Goal: Transaction & Acquisition: Purchase product/service

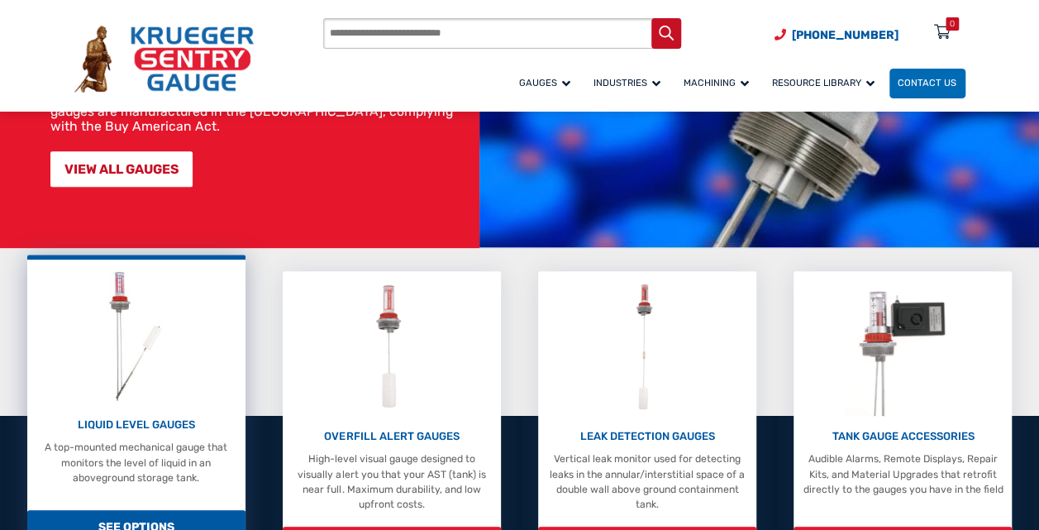
click at [170, 341] on img at bounding box center [135, 335] width 77 height 137
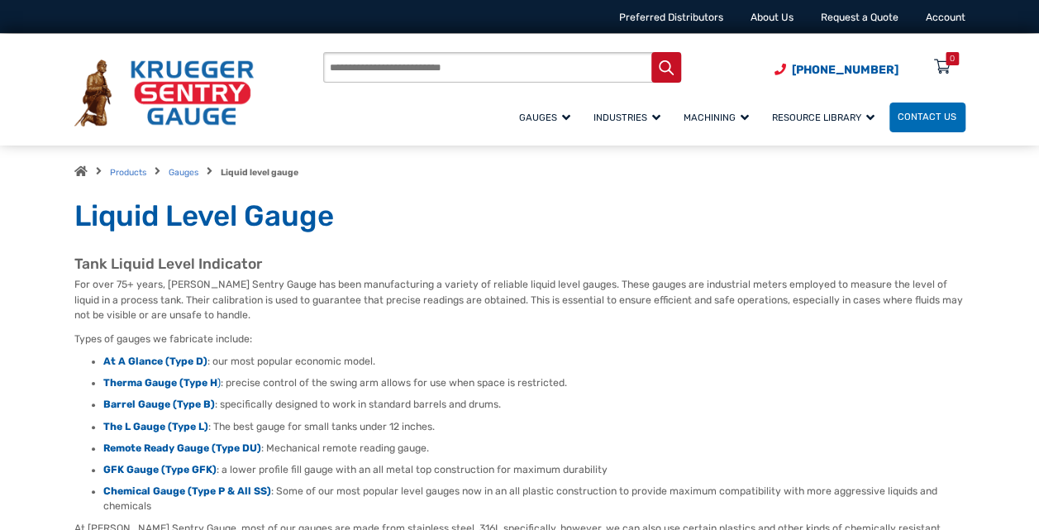
drag, startPoint x: 17, startPoint y: 37, endPoint x: 55, endPoint y: 38, distance: 38.0
click at [17, 38] on div "Products search [PHONE_NUMBER] Menu 0 Menu Account [GEOGRAPHIC_DATA] Liquid Lev…" at bounding box center [519, 90] width 1039 height 112
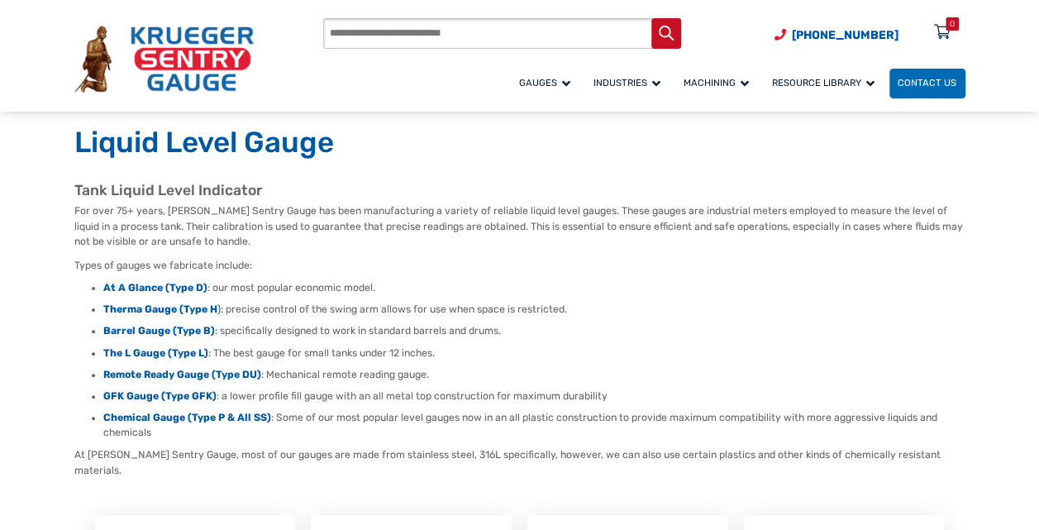
scroll to position [165, 0]
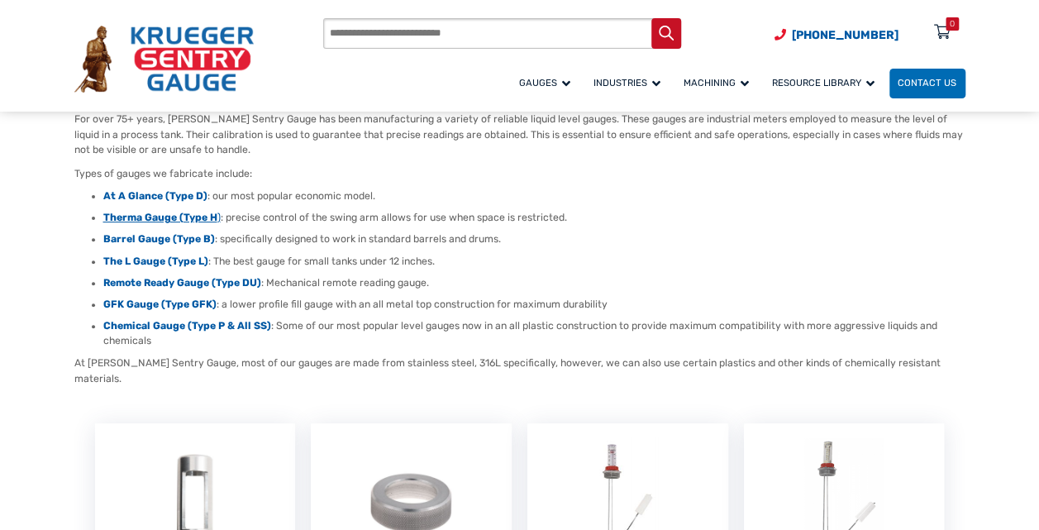
click at [159, 213] on strong "Therma Gauge (Type H" at bounding box center [160, 218] width 114 height 12
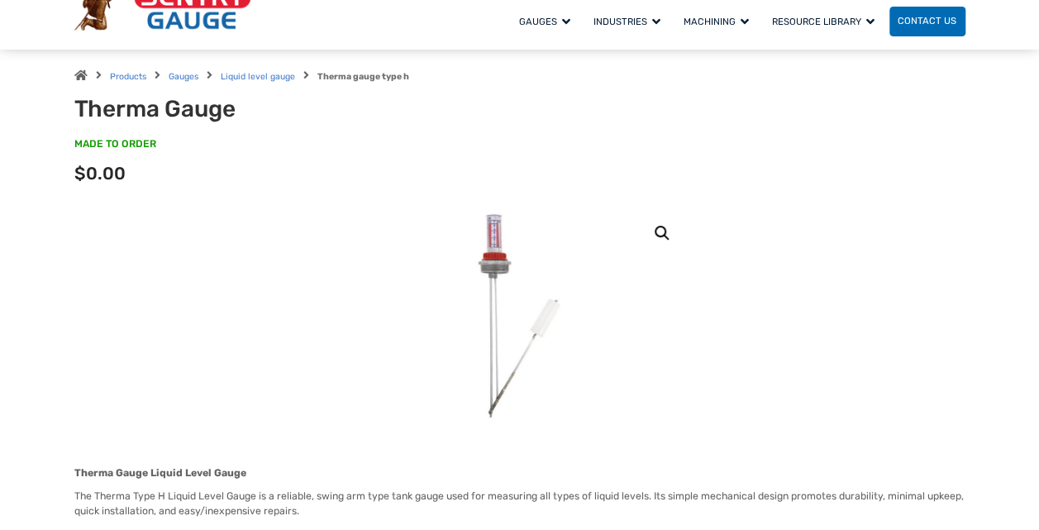
scroll to position [165, 0]
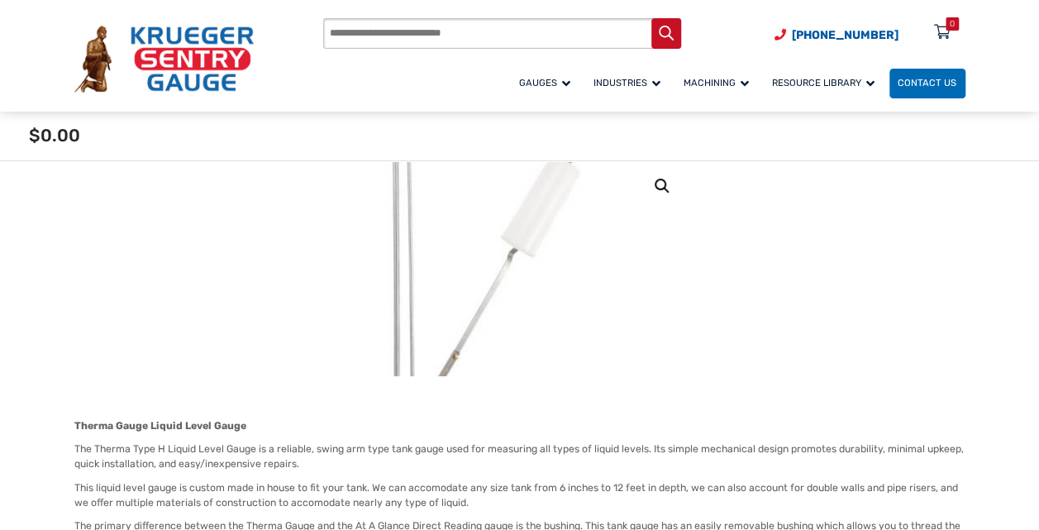
click at [585, 310] on img at bounding box center [472, 198] width 578 height 578
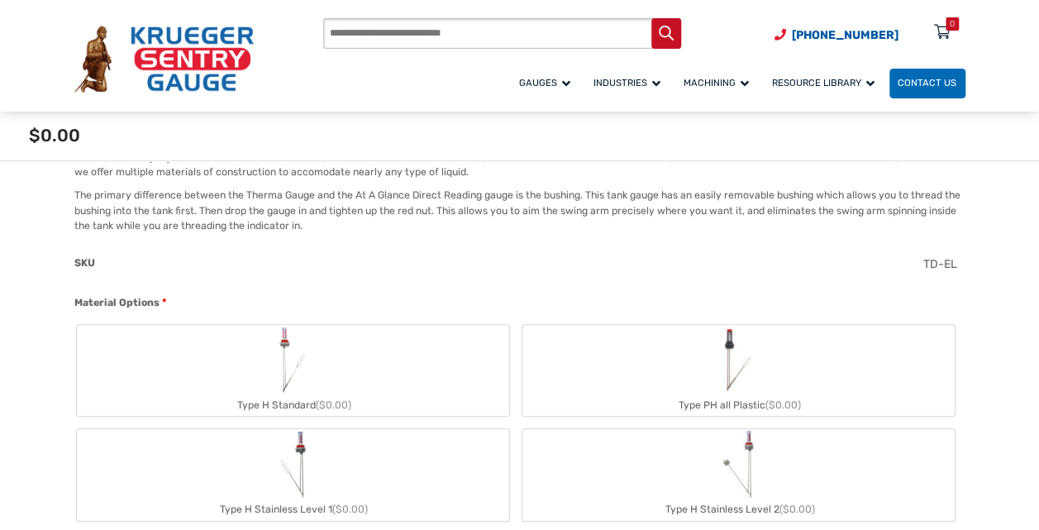
scroll to position [661, 0]
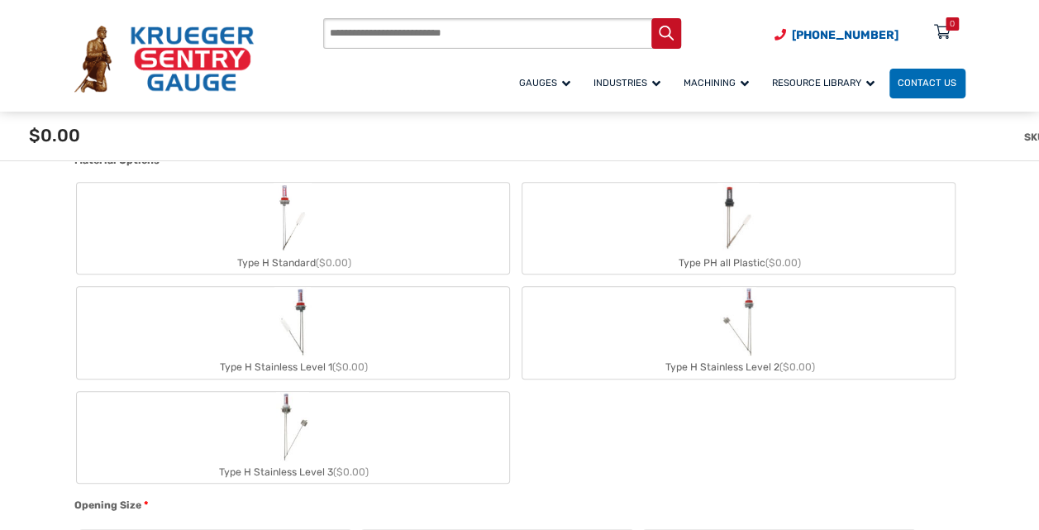
click at [702, 365] on div "Type H Stainless Level 2 ($0.00)" at bounding box center [738, 366] width 432 height 21
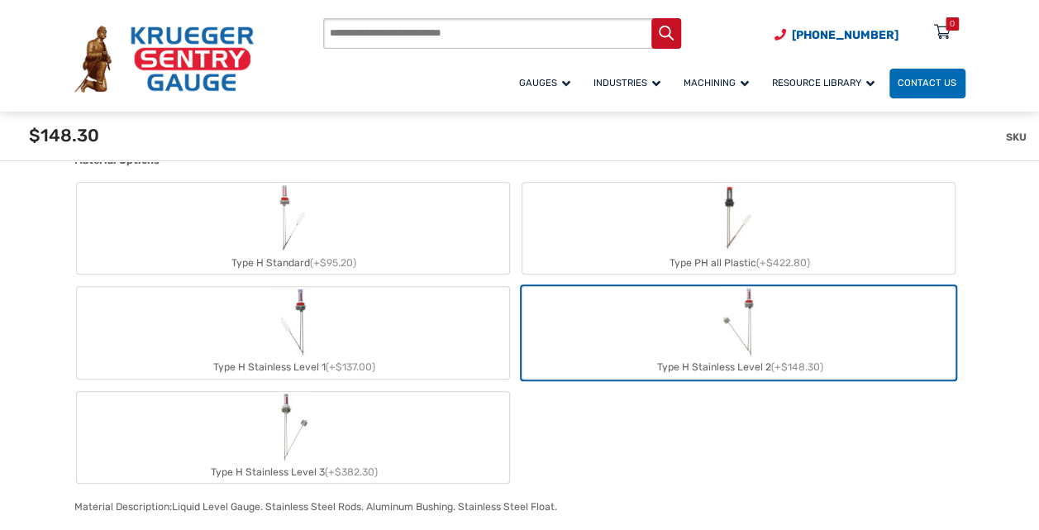
click at [770, 322] on label "Type H Stainless Level 2 (+$148.30)" at bounding box center [738, 332] width 432 height 91
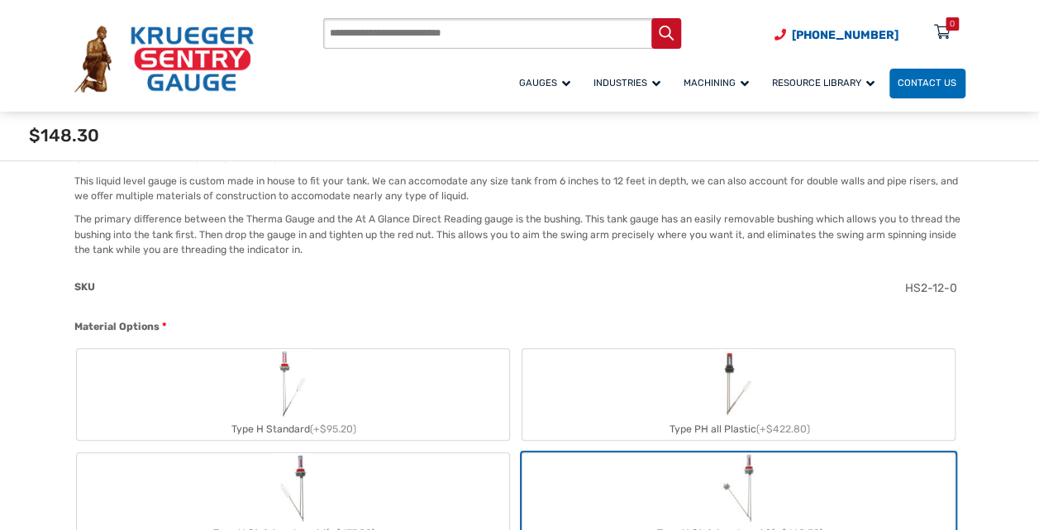
scroll to position [496, 0]
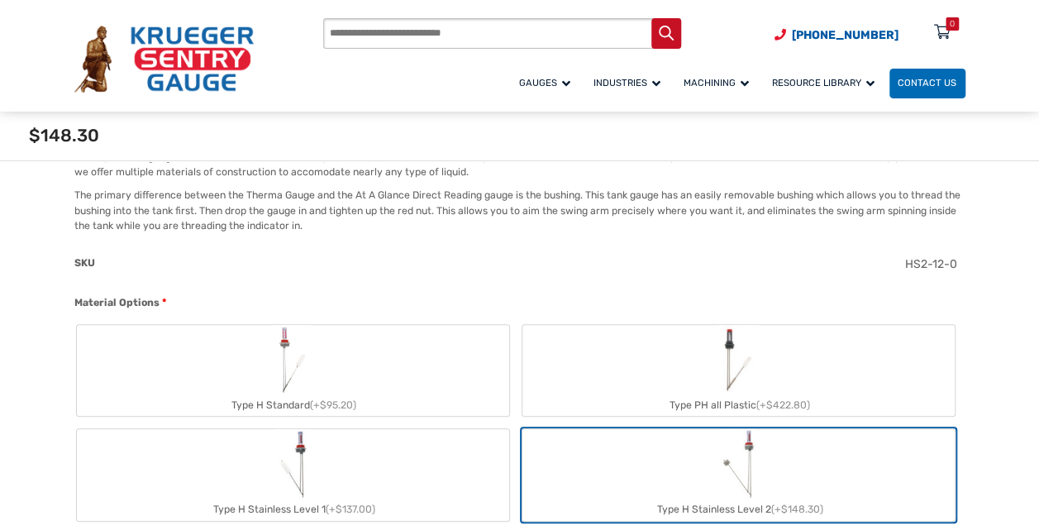
click at [302, 380] on img "Type H Standard" at bounding box center [292, 359] width 39 height 69
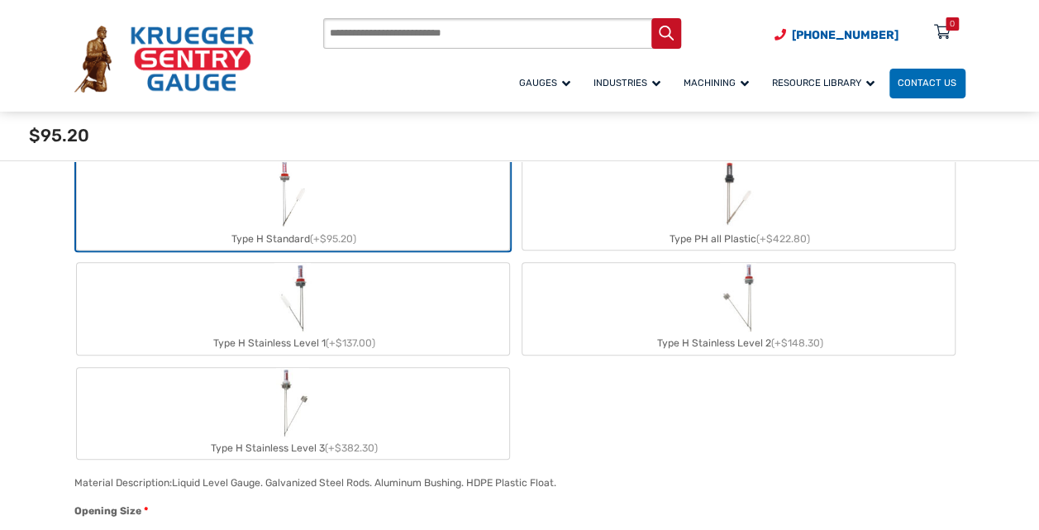
scroll to position [744, 0]
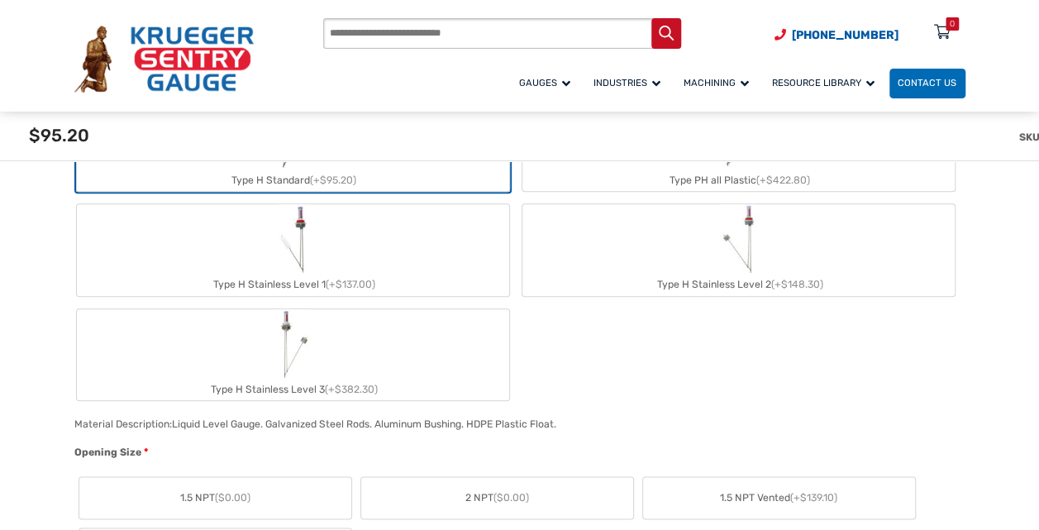
click at [735, 236] on img "Type H Stainless Level 2" at bounding box center [738, 238] width 36 height 69
type input "**"
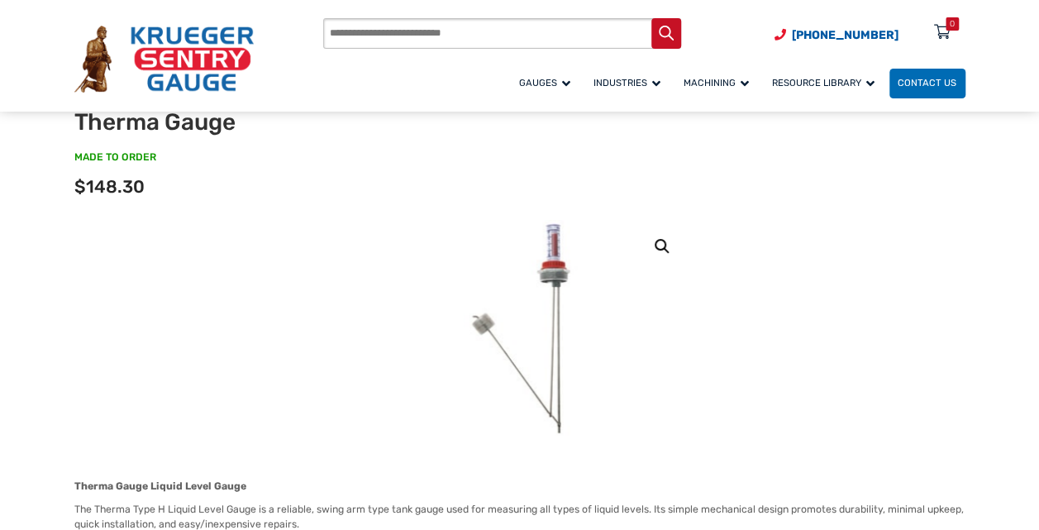
scroll to position [83, 0]
click at [530, 344] on img at bounding box center [519, 328] width 115 height 217
click at [560, 281] on img at bounding box center [519, 328] width 115 height 217
click at [657, 241] on link "🔍" at bounding box center [662, 246] width 30 height 30
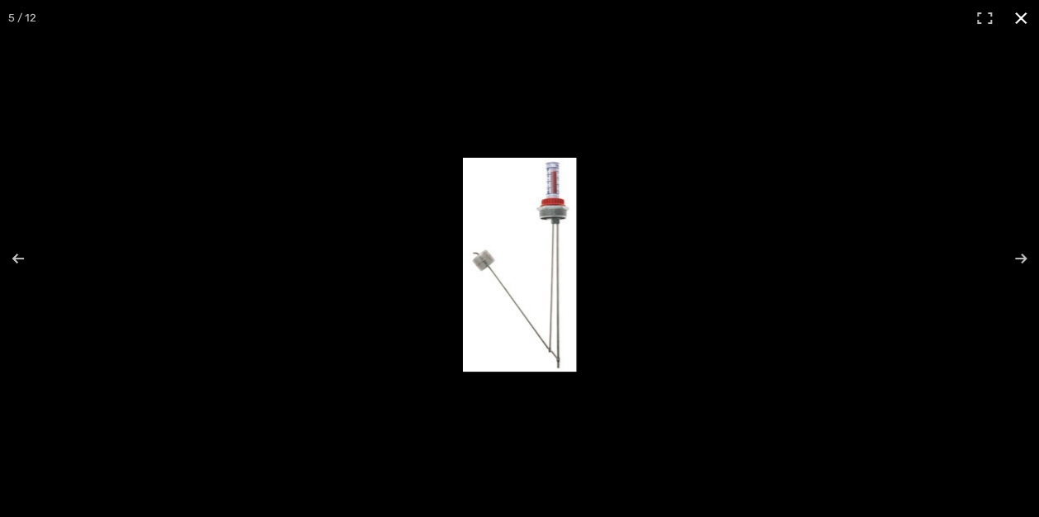
click at [1024, 13] on button "Close (Esc)" at bounding box center [1020, 18] width 36 height 36
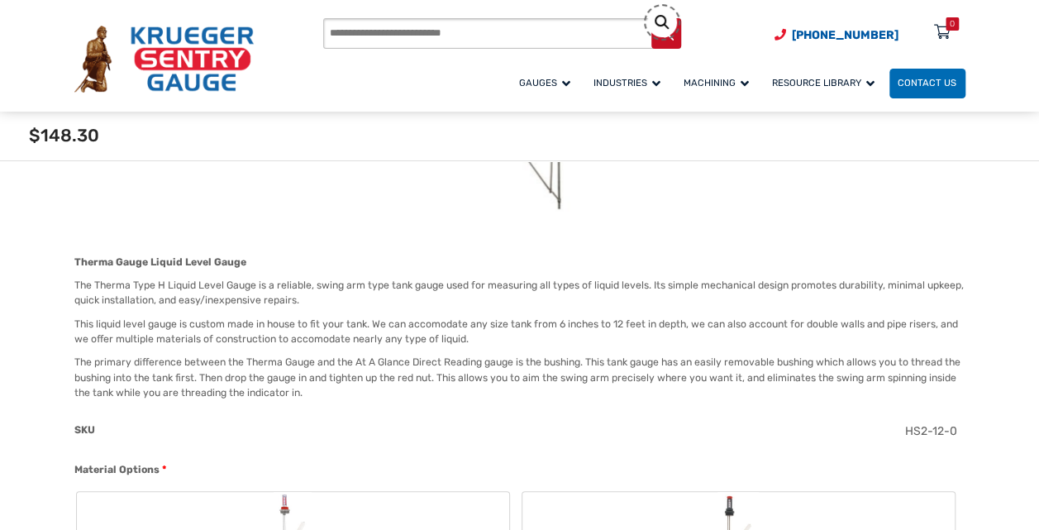
scroll to position [330, 0]
drag, startPoint x: 319, startPoint y: 281, endPoint x: 395, endPoint y: 281, distance: 76.0
click at [395, 281] on p "The Therma Type H Liquid Level Gauge is a reliable, swing arm type tank gauge u…" at bounding box center [519, 291] width 891 height 31
drag, startPoint x: 395, startPoint y: 281, endPoint x: 343, endPoint y: 281, distance: 52.0
click at [343, 281] on p "The Therma Type H Liquid Level Gauge is a reliable, swing arm type tank gauge u…" at bounding box center [519, 291] width 891 height 31
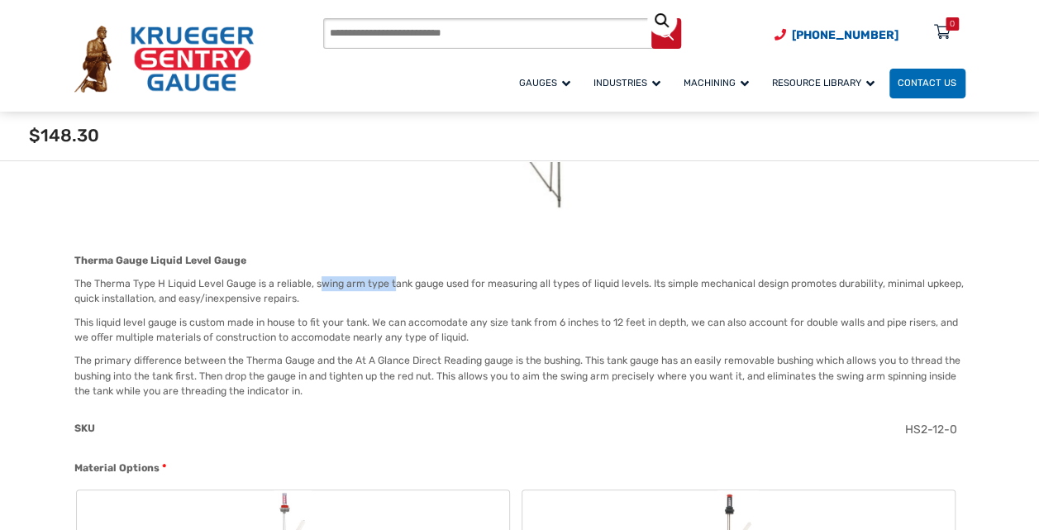
click at [319, 283] on p "The Therma Type H Liquid Level Gauge is a reliable, swing arm type tank gauge u…" at bounding box center [519, 291] width 891 height 31
drag, startPoint x: 122, startPoint y: 316, endPoint x: 164, endPoint y: 315, distance: 42.2
click at [164, 315] on p "This liquid level gauge is custom made in house to fit your tank. We can accomo…" at bounding box center [519, 330] width 891 height 31
click at [481, 366] on p "The primary difference between the Therma Gauge and the At A Glance Direct Read…" at bounding box center [519, 375] width 891 height 45
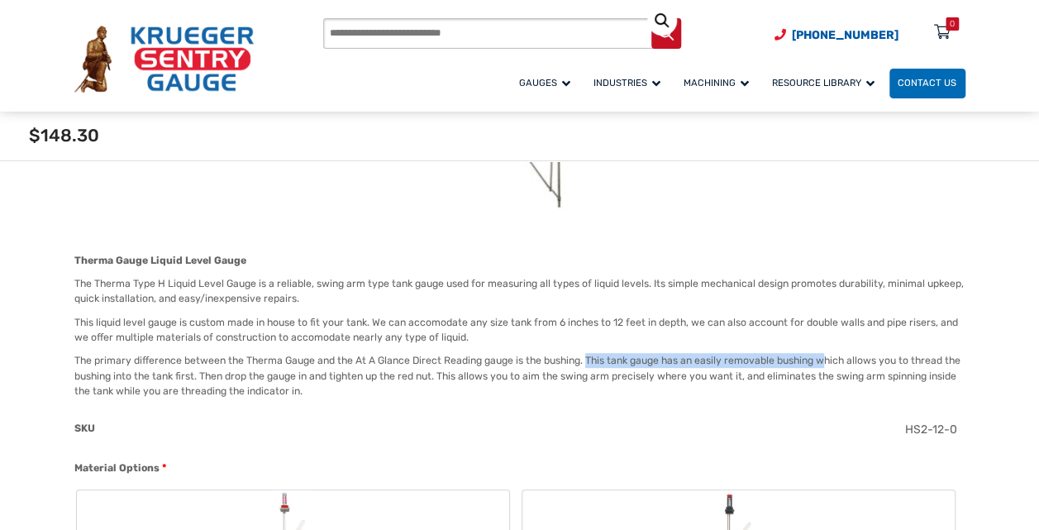
drag, startPoint x: 584, startPoint y: 362, endPoint x: 820, endPoint y: 357, distance: 235.5
click at [820, 357] on p "The primary difference between the Therma Gauge and the At A Glance Direct Read…" at bounding box center [519, 375] width 891 height 45
click at [350, 368] on p "The primary difference between the Therma Gauge and the At A Glance Direct Read…" at bounding box center [519, 375] width 891 height 45
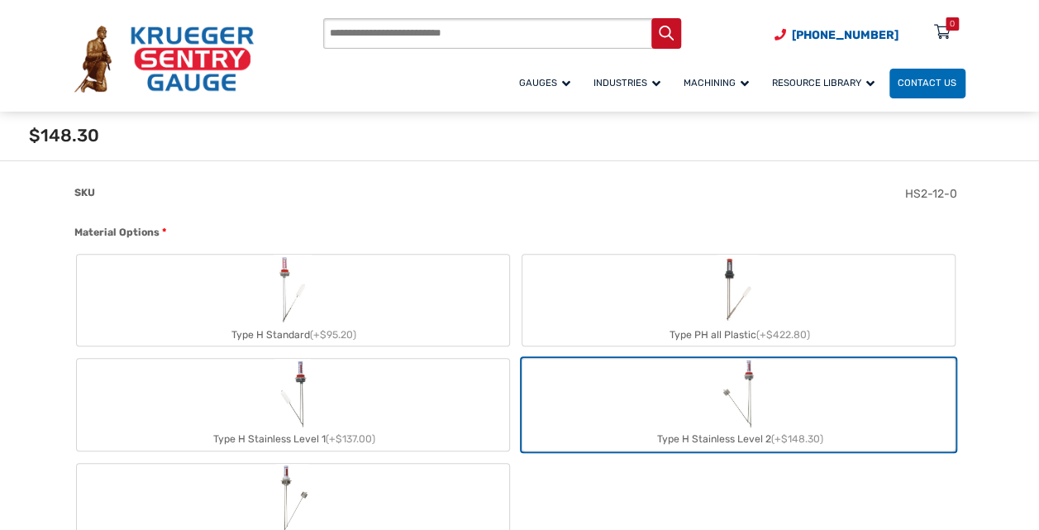
scroll to position [496, 0]
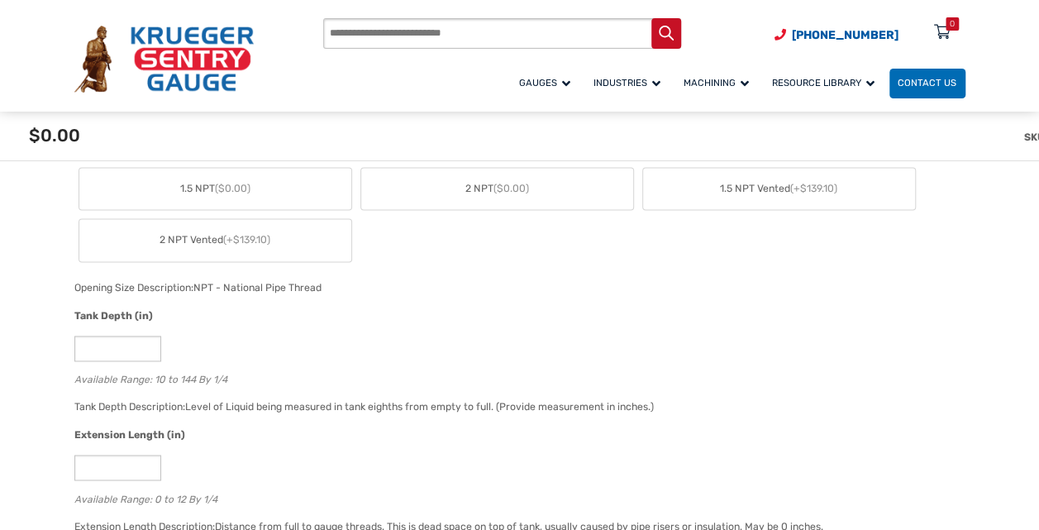
scroll to position [932, 0]
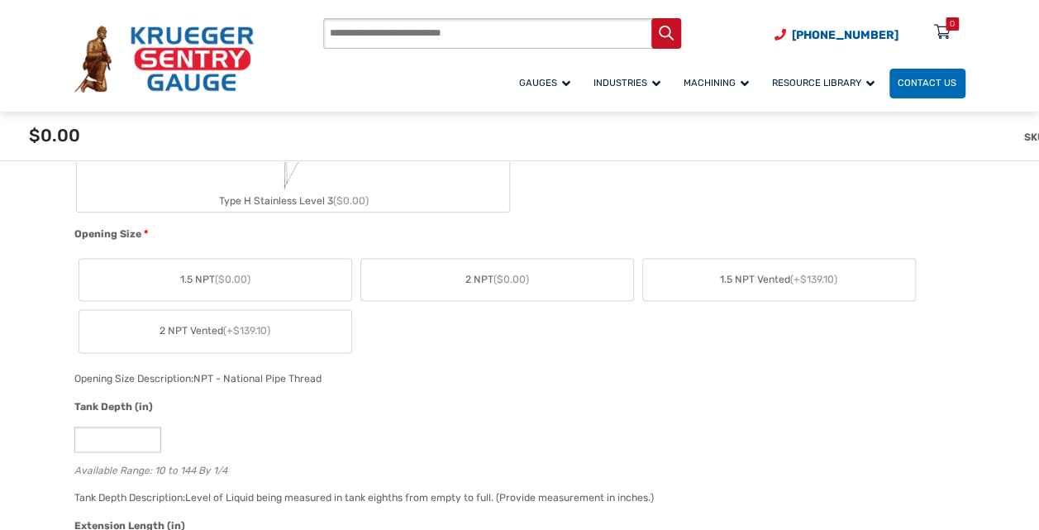
click at [258, 275] on label "1.5 NPT ($0.00)" at bounding box center [215, 280] width 272 height 42
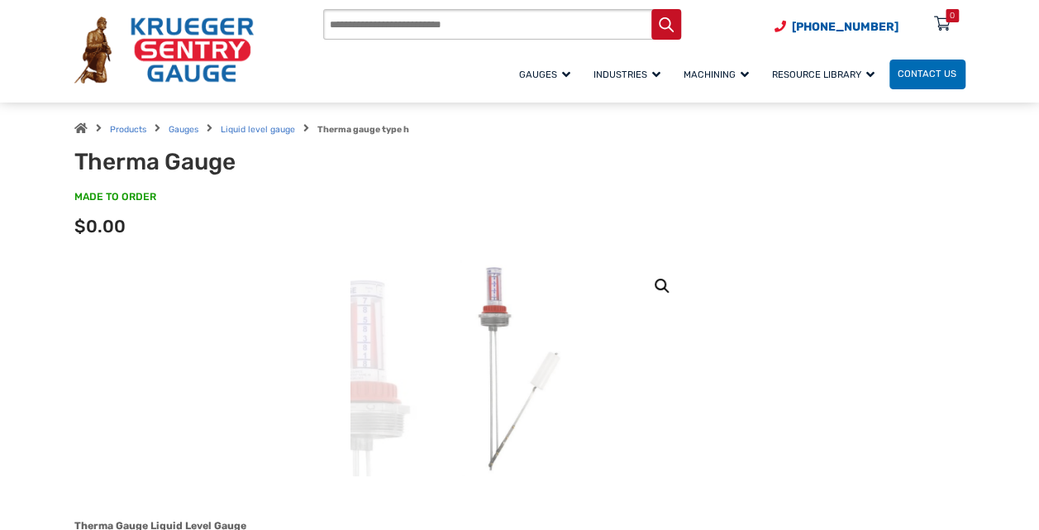
scroll to position [0, 0]
